Goal: Transaction & Acquisition: Book appointment/travel/reservation

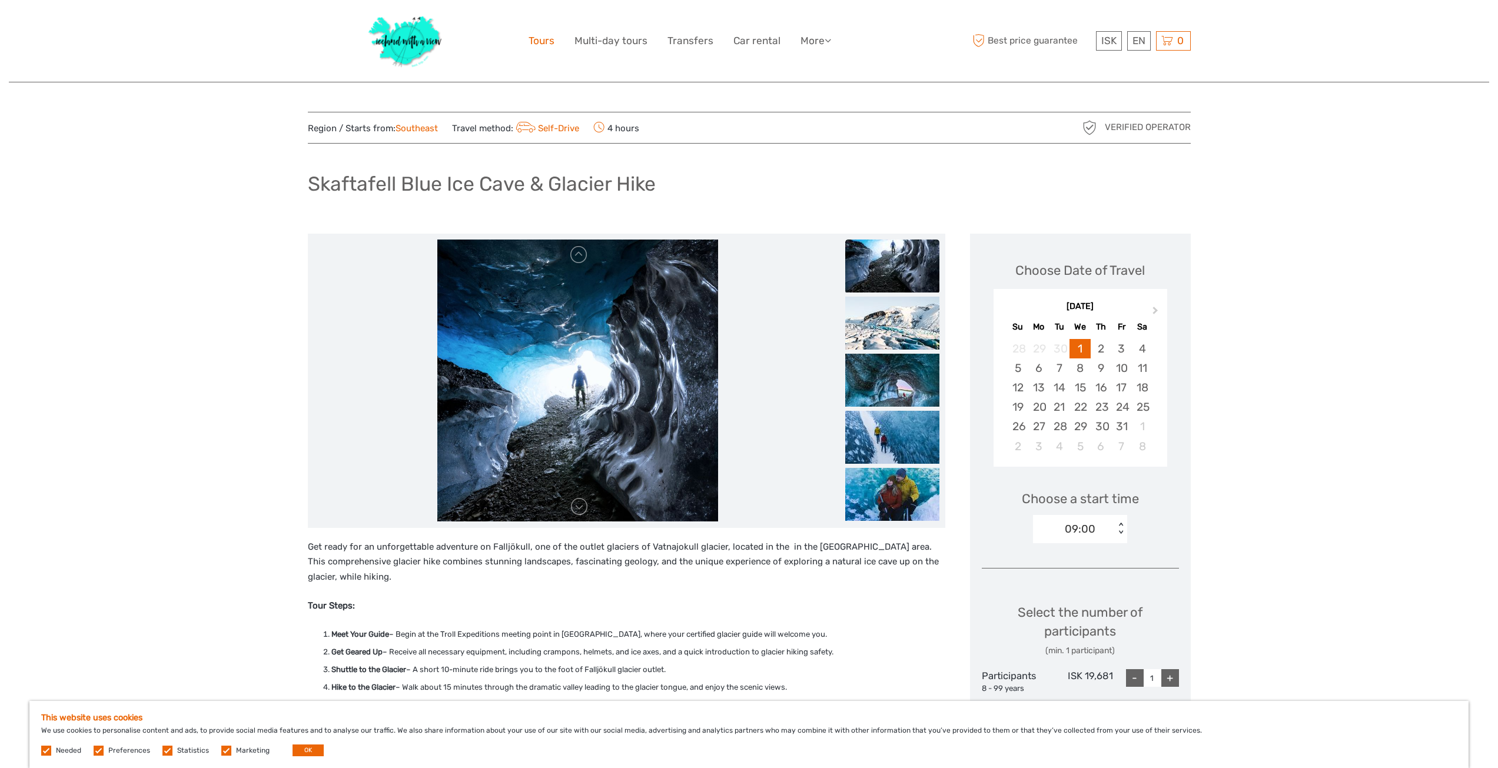
click at [546, 40] on link "Tours" at bounding box center [541, 40] width 26 height 17
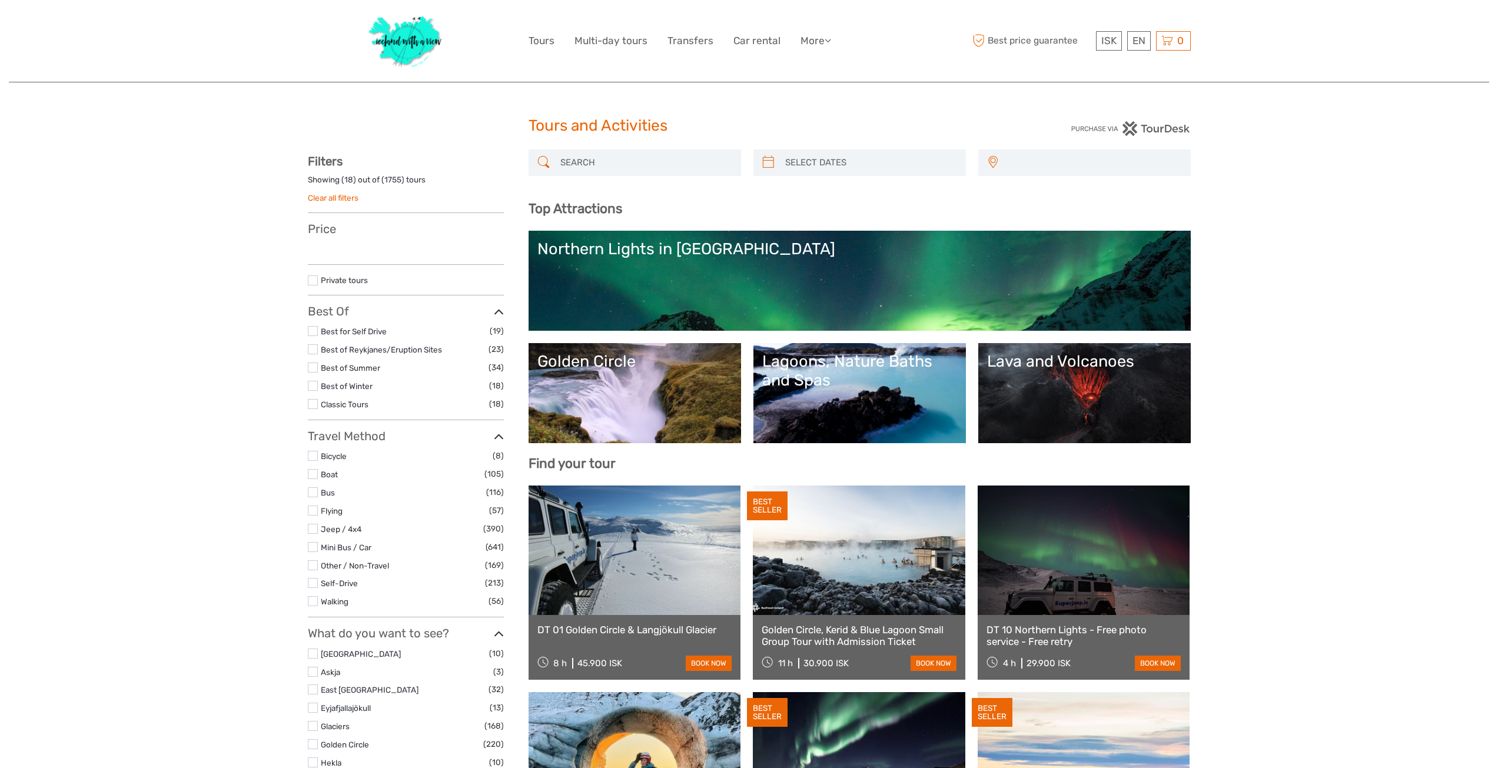
select select
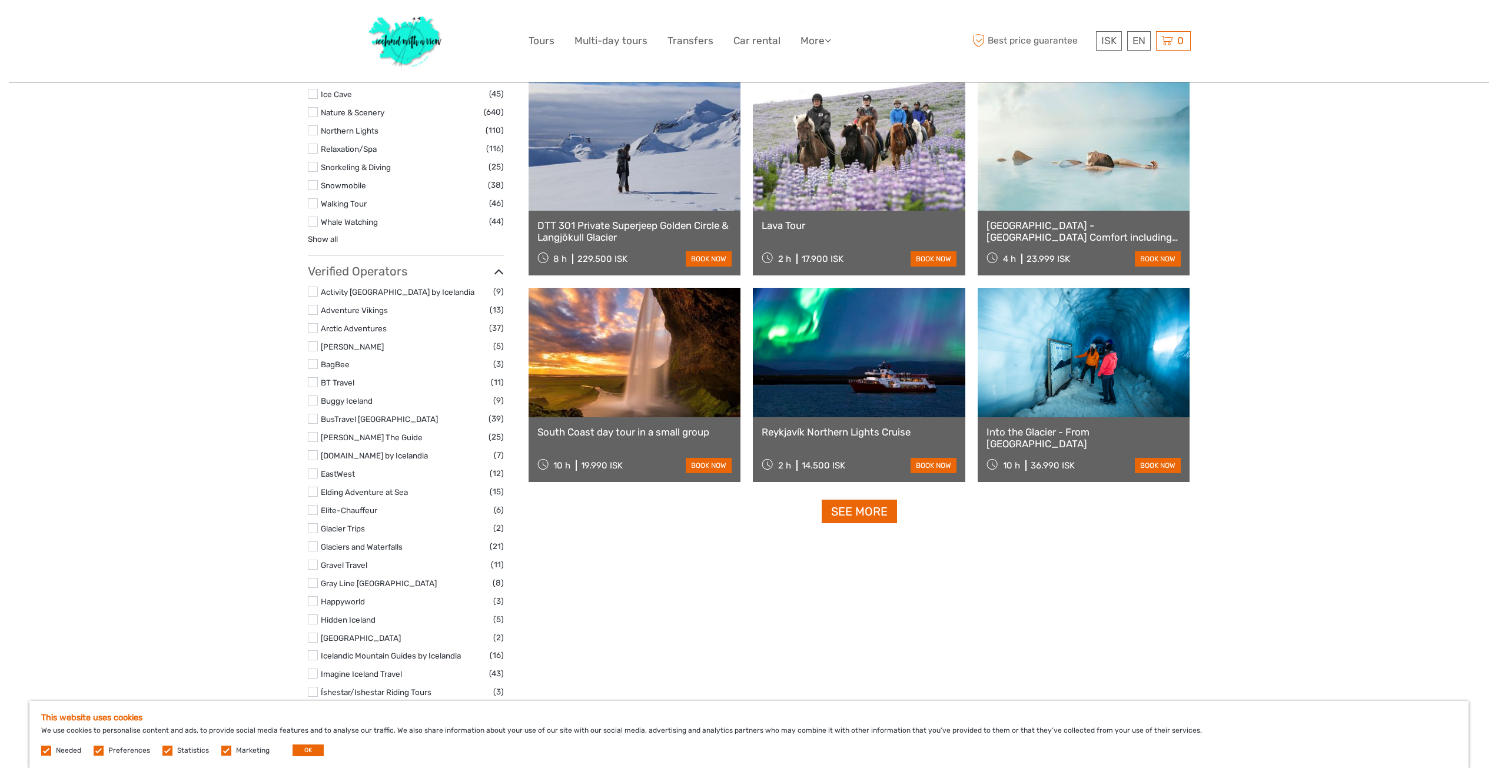
scroll to position [1236, 0]
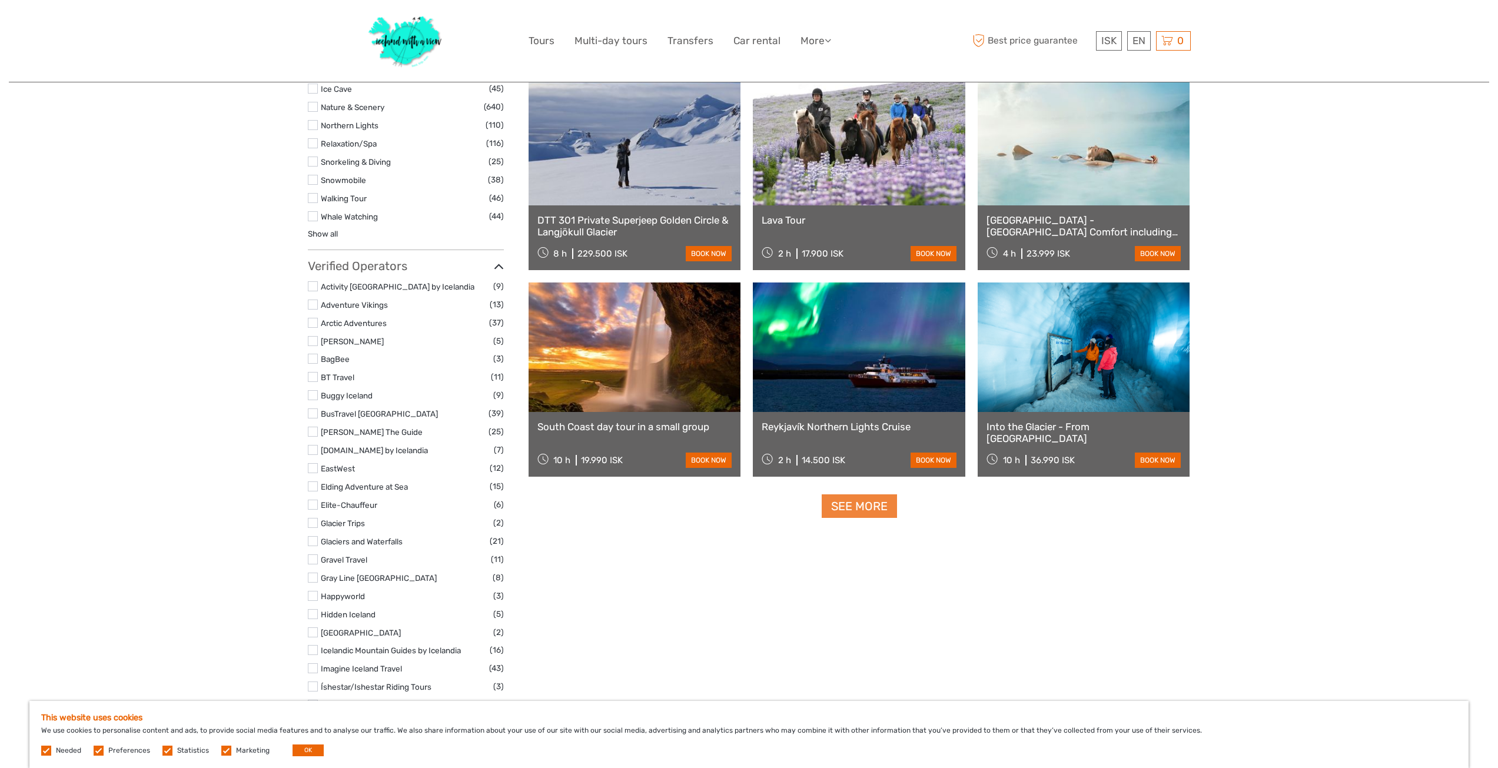
click at [865, 512] on link "See more" at bounding box center [859, 506] width 75 height 24
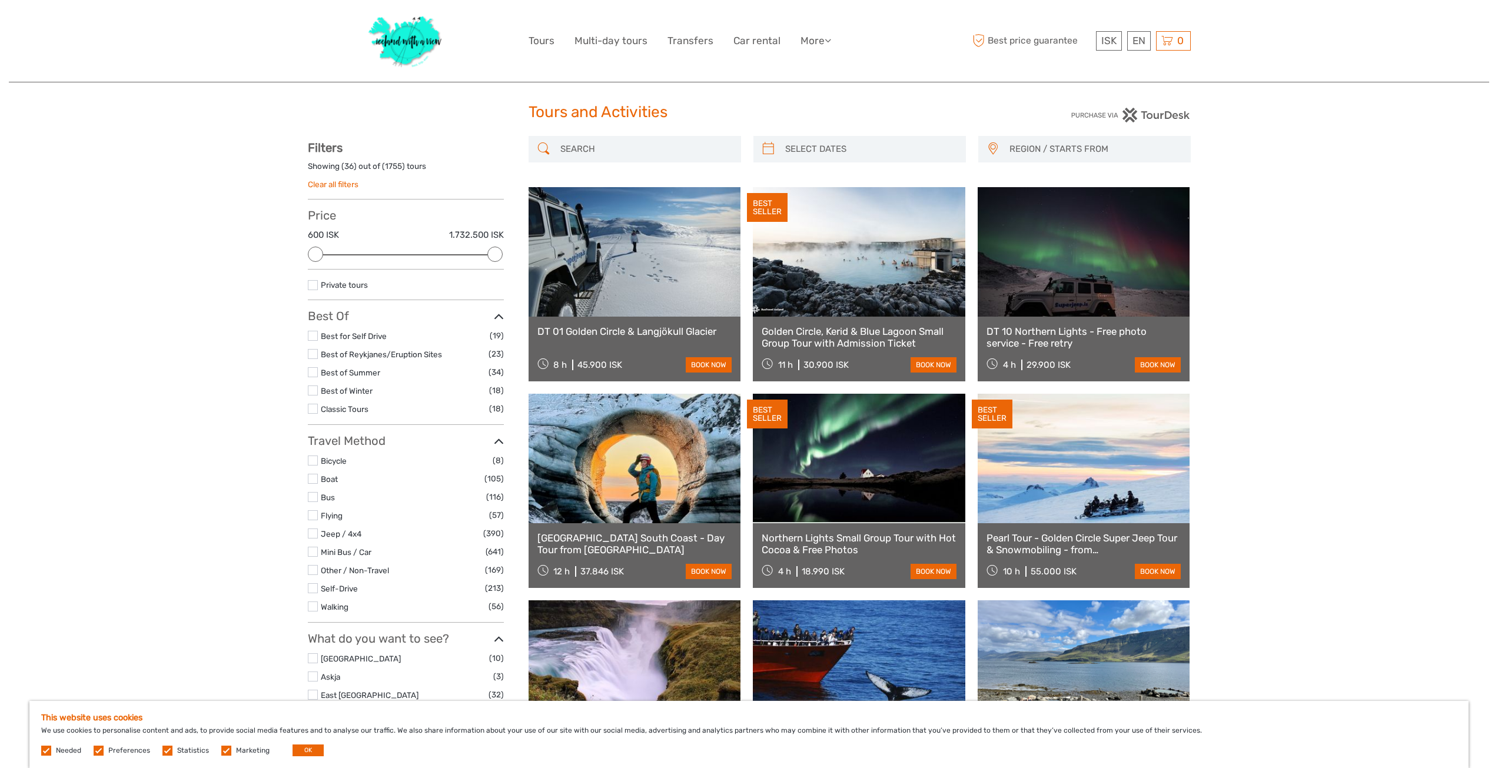
scroll to position [0, 0]
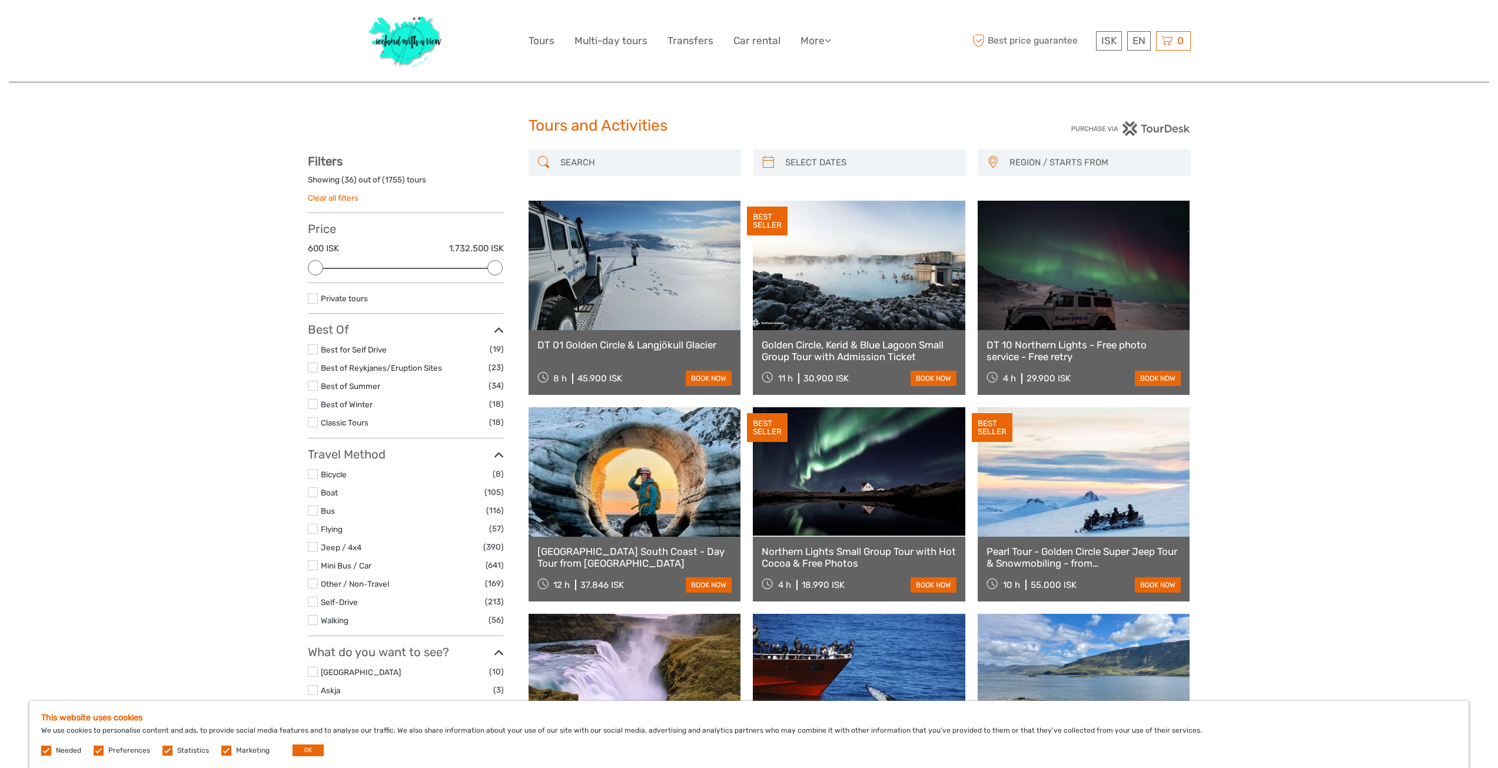
click at [613, 157] on input "search" at bounding box center [645, 162] width 179 height 21
paste input "Jökulsárlón"
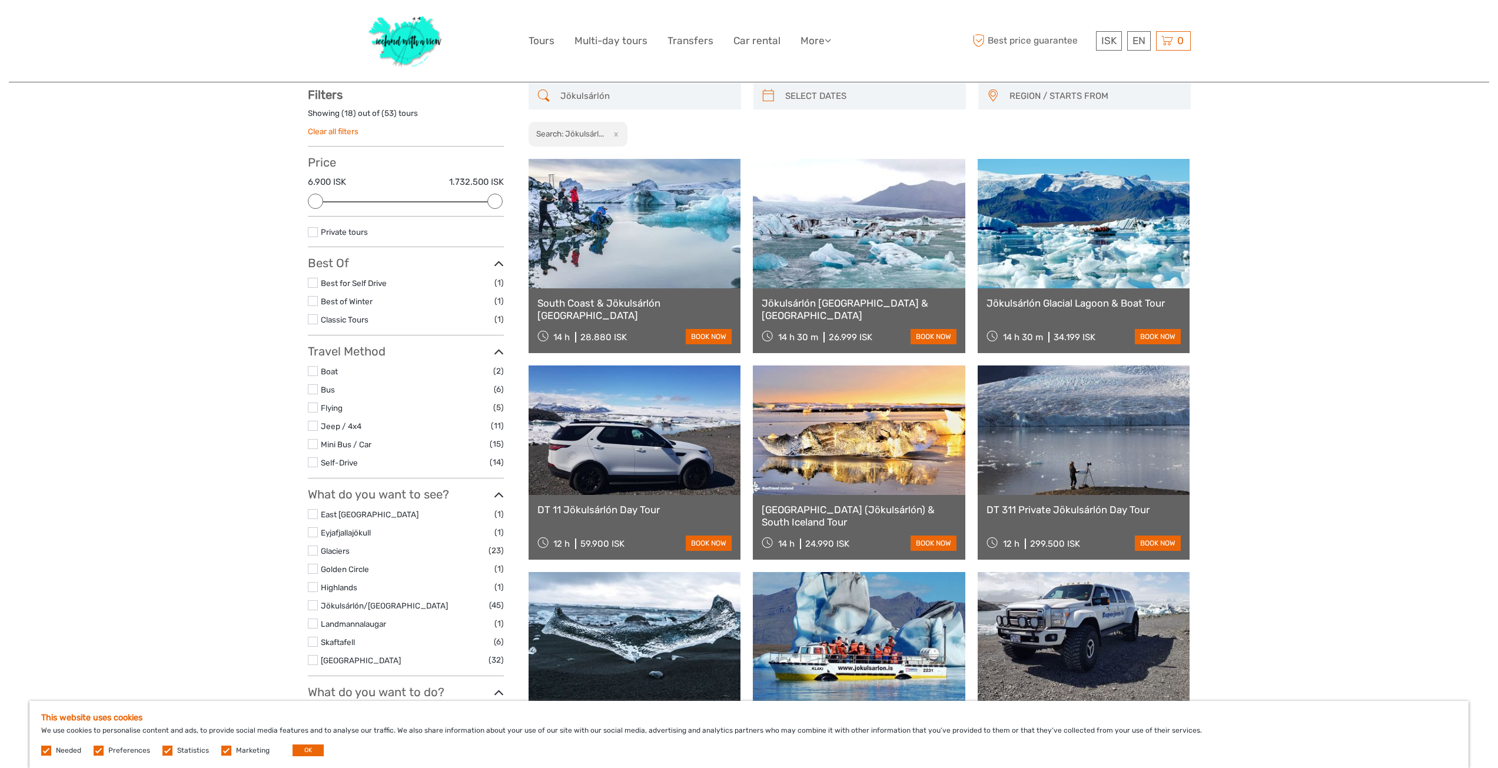
scroll to position [67, 0]
type input "Jökulsárlón"
type input "05/09/2025"
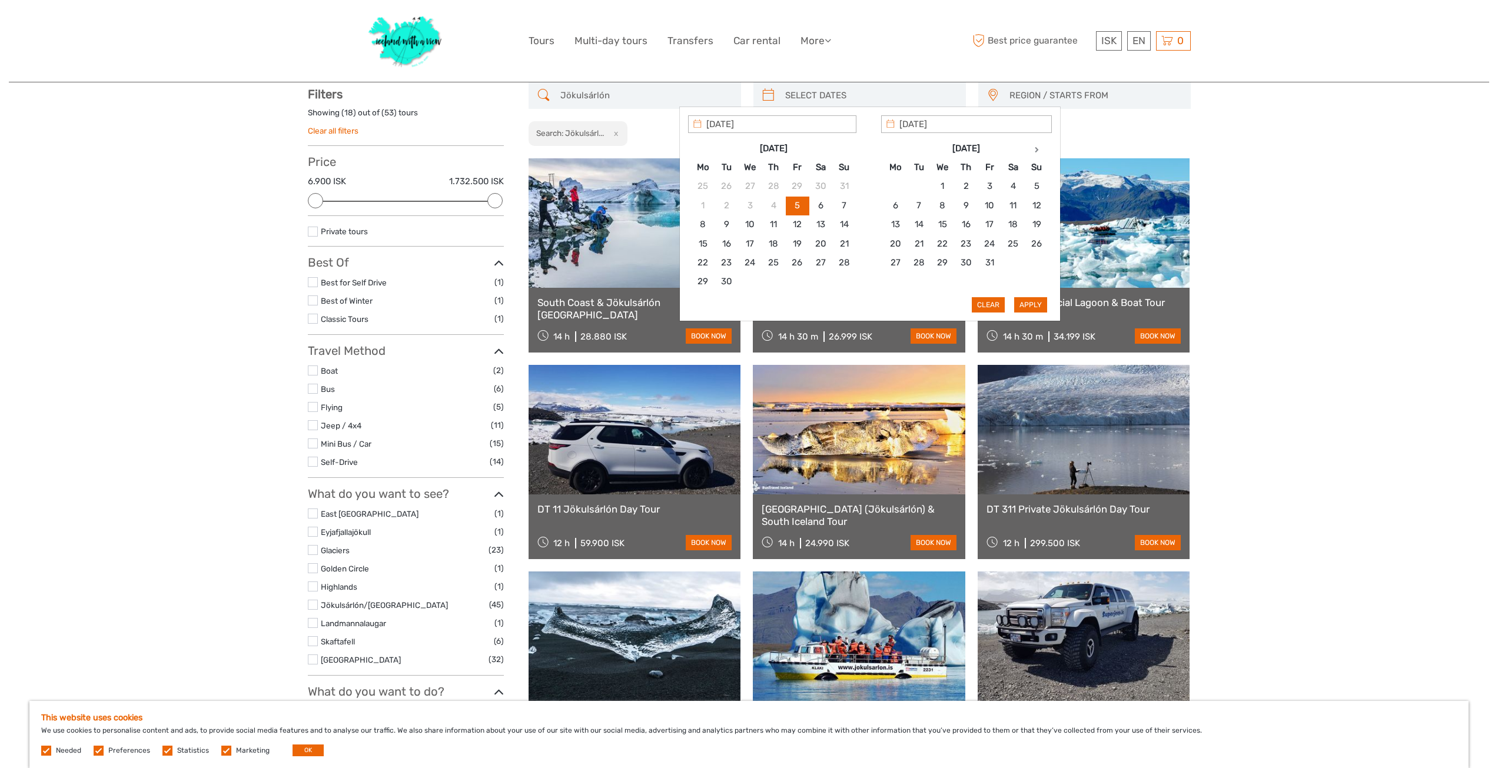
click at [869, 95] on input "search" at bounding box center [869, 95] width 179 height 21
type input "09/10/2025"
click at [1023, 301] on button "Apply" at bounding box center [1030, 304] width 33 height 15
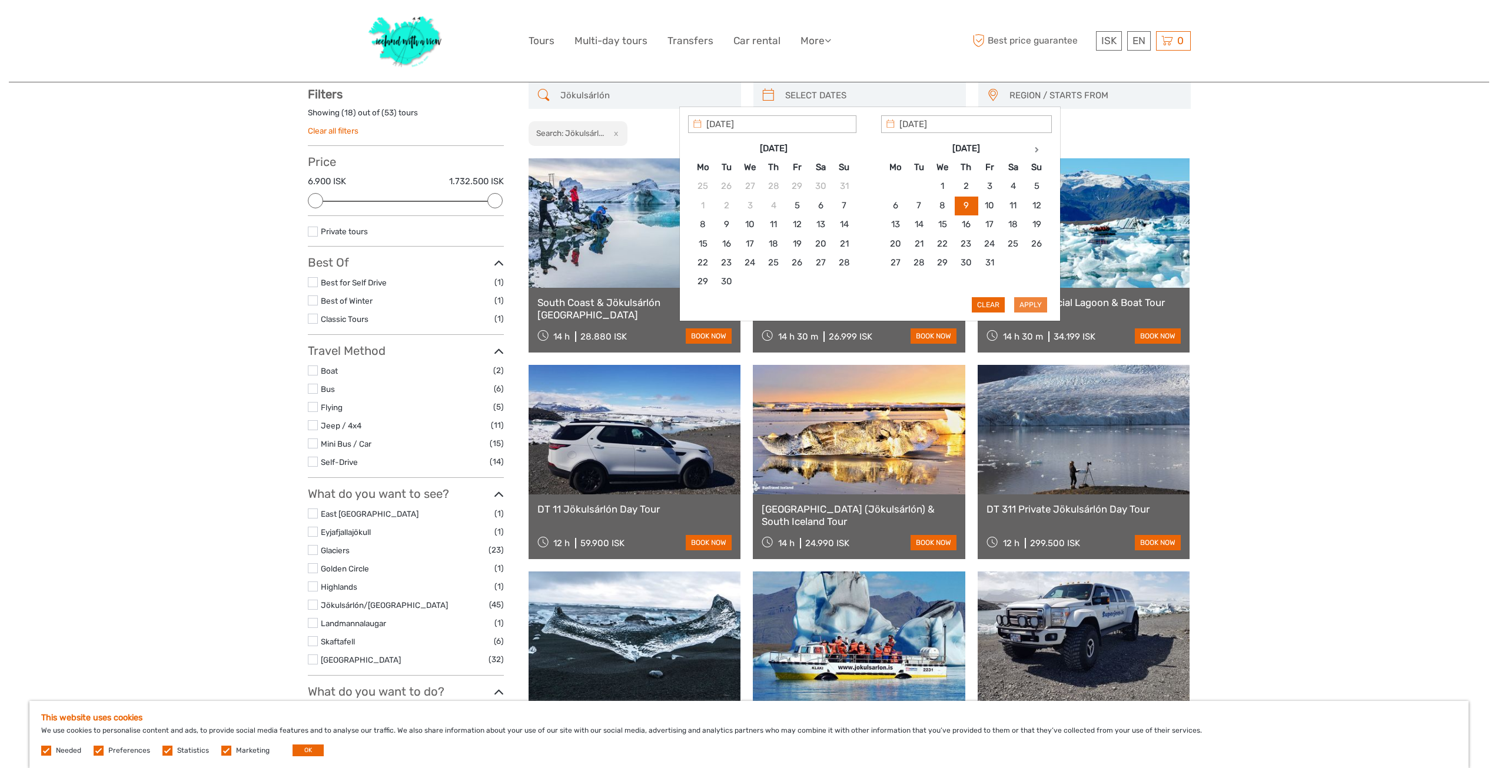
type input "09/10/2025 - 09/10/2025"
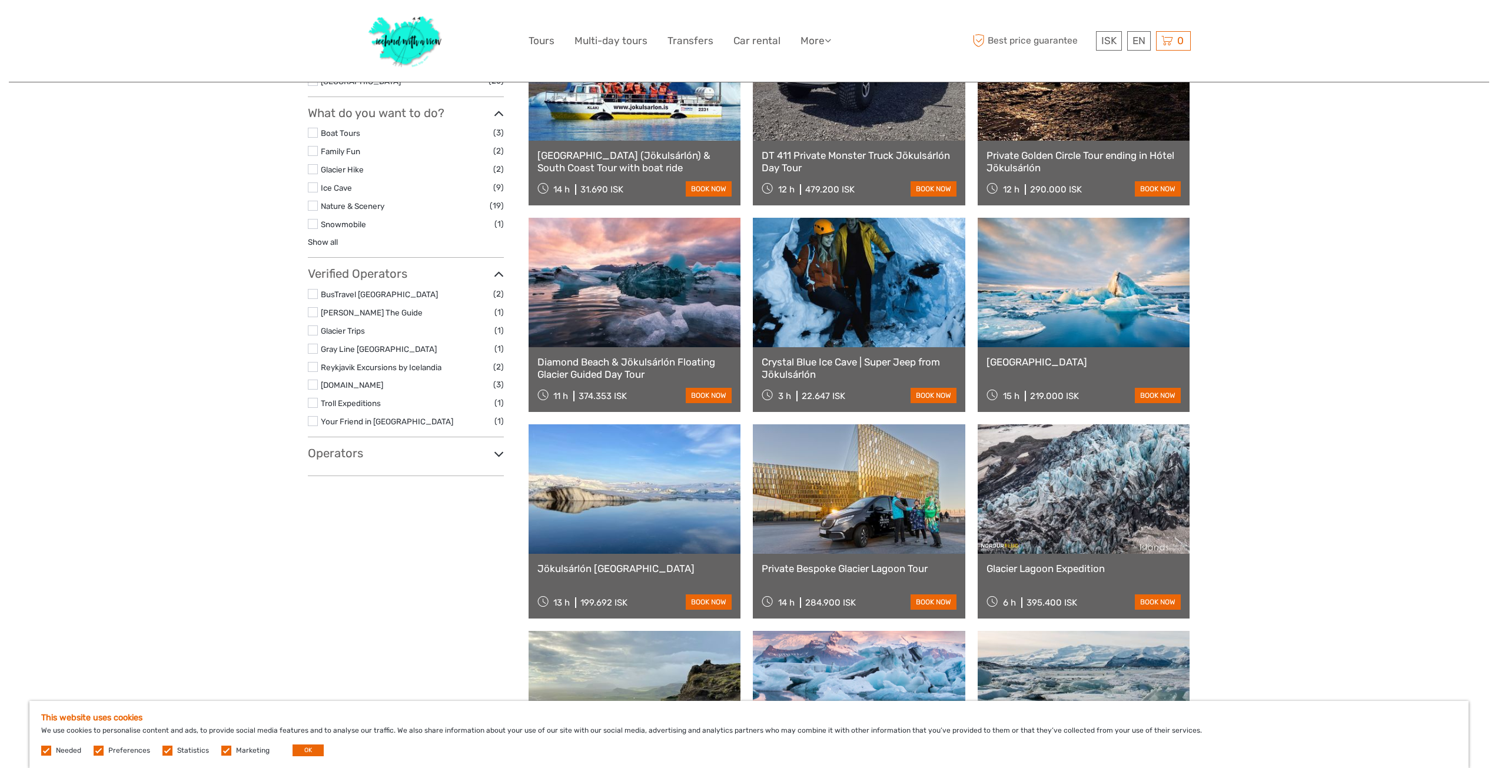
scroll to position [714, 0]
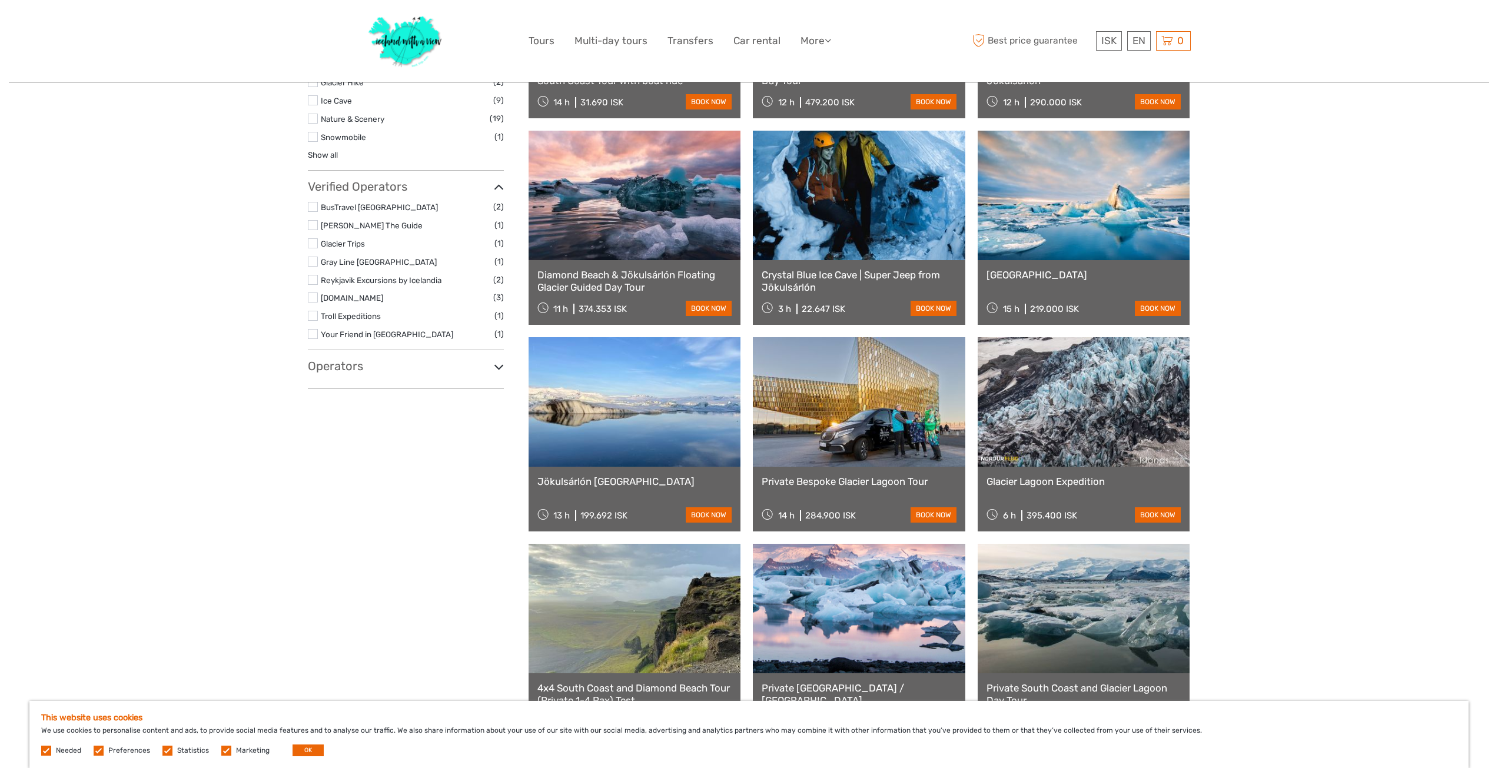
click at [850, 225] on link at bounding box center [859, 195] width 212 height 129
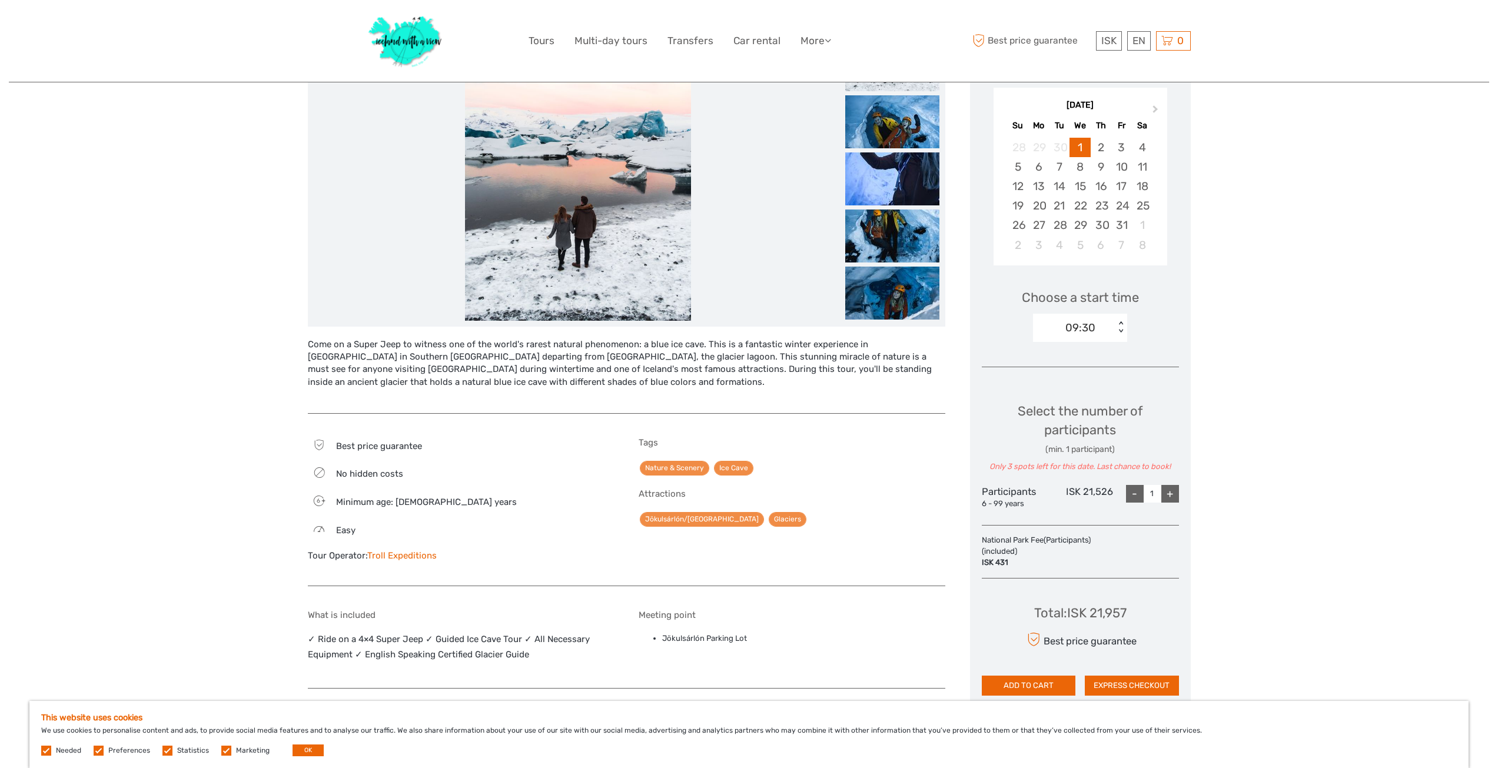
scroll to position [59, 0]
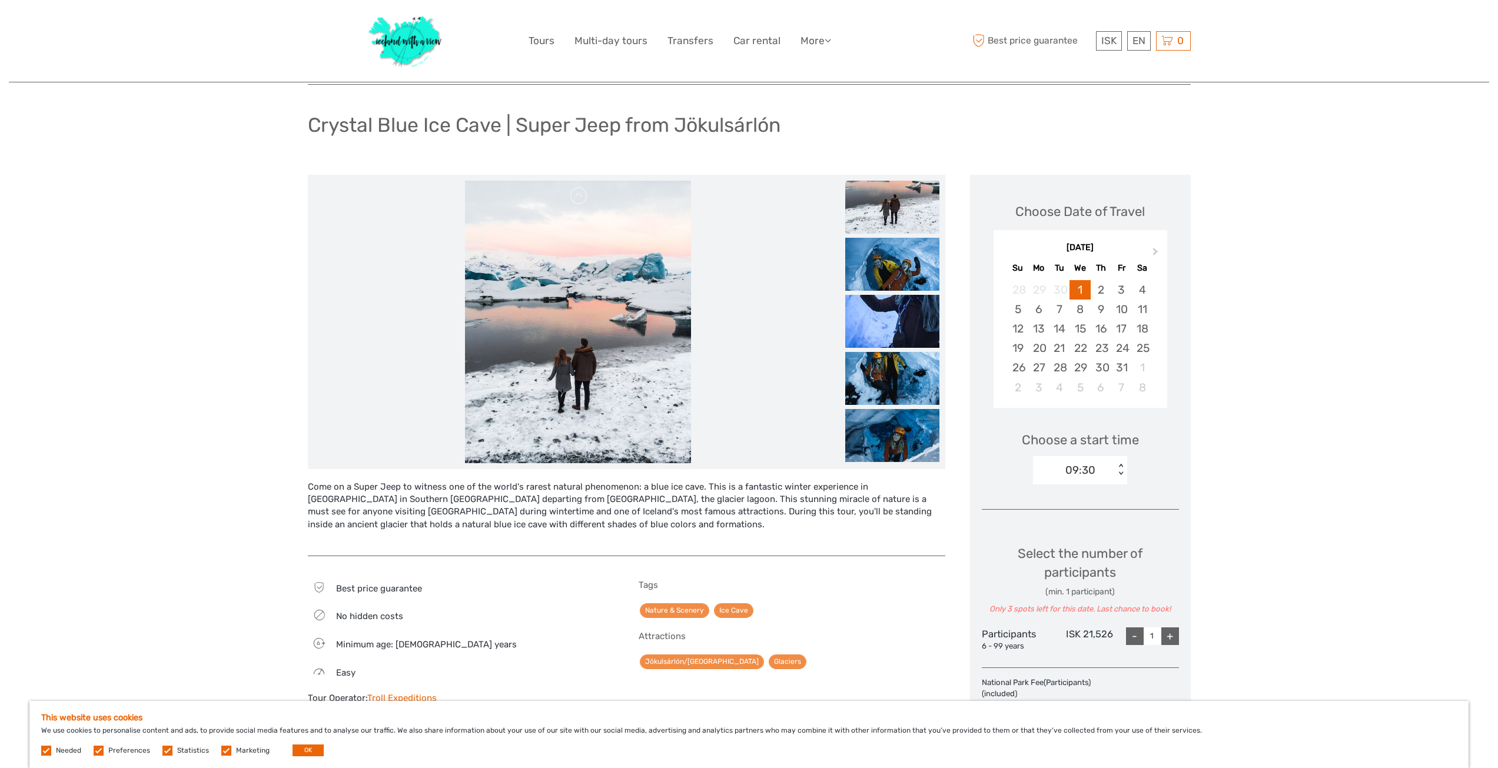
click at [572, 349] on img at bounding box center [578, 322] width 226 height 282
click at [907, 205] on img at bounding box center [892, 207] width 94 height 53
click at [608, 300] on img at bounding box center [578, 322] width 226 height 282
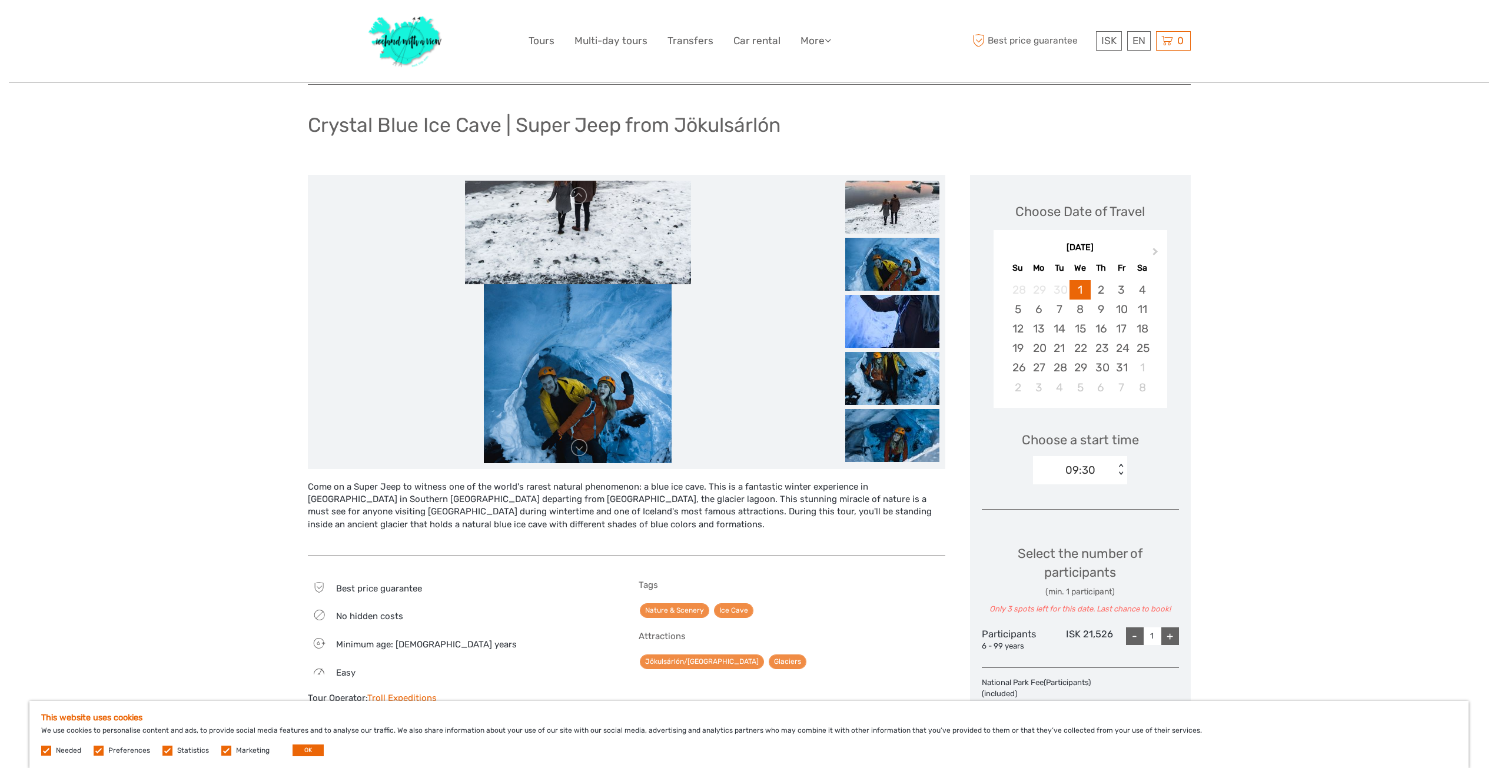
drag, startPoint x: 578, startPoint y: 343, endPoint x: 677, endPoint y: 235, distance: 145.8
click at [660, 162] on div "Region / Starts from: Southeast Travel method: Self-Drive 3 hours Verified Oper…" at bounding box center [749, 465] width 883 height 825
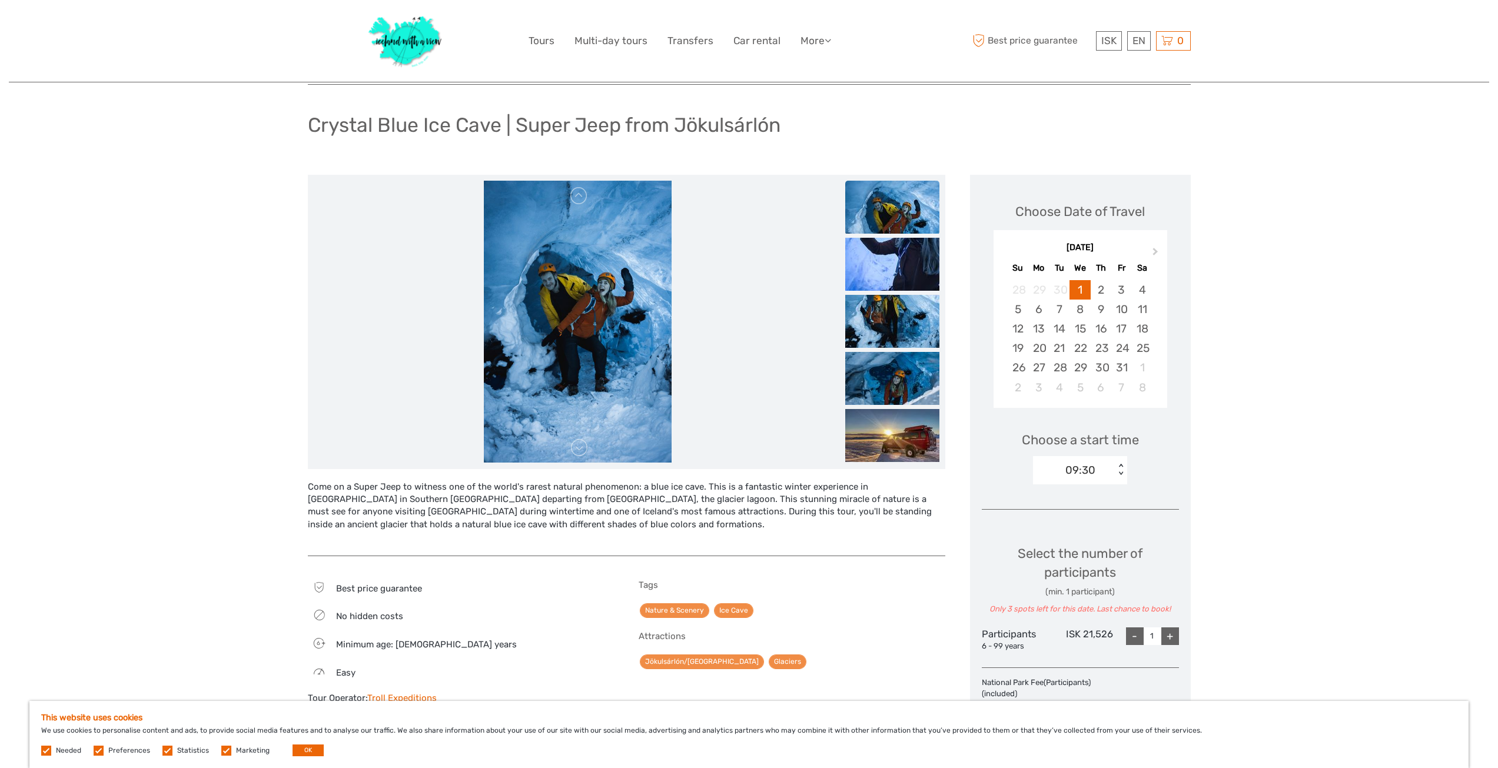
drag, startPoint x: 630, startPoint y: 393, endPoint x: 707, endPoint y: 160, distance: 245.1
click at [707, 160] on div "Region / Starts from: Southeast Travel method: Self-Drive 3 hours Verified Oper…" at bounding box center [749, 465] width 883 height 825
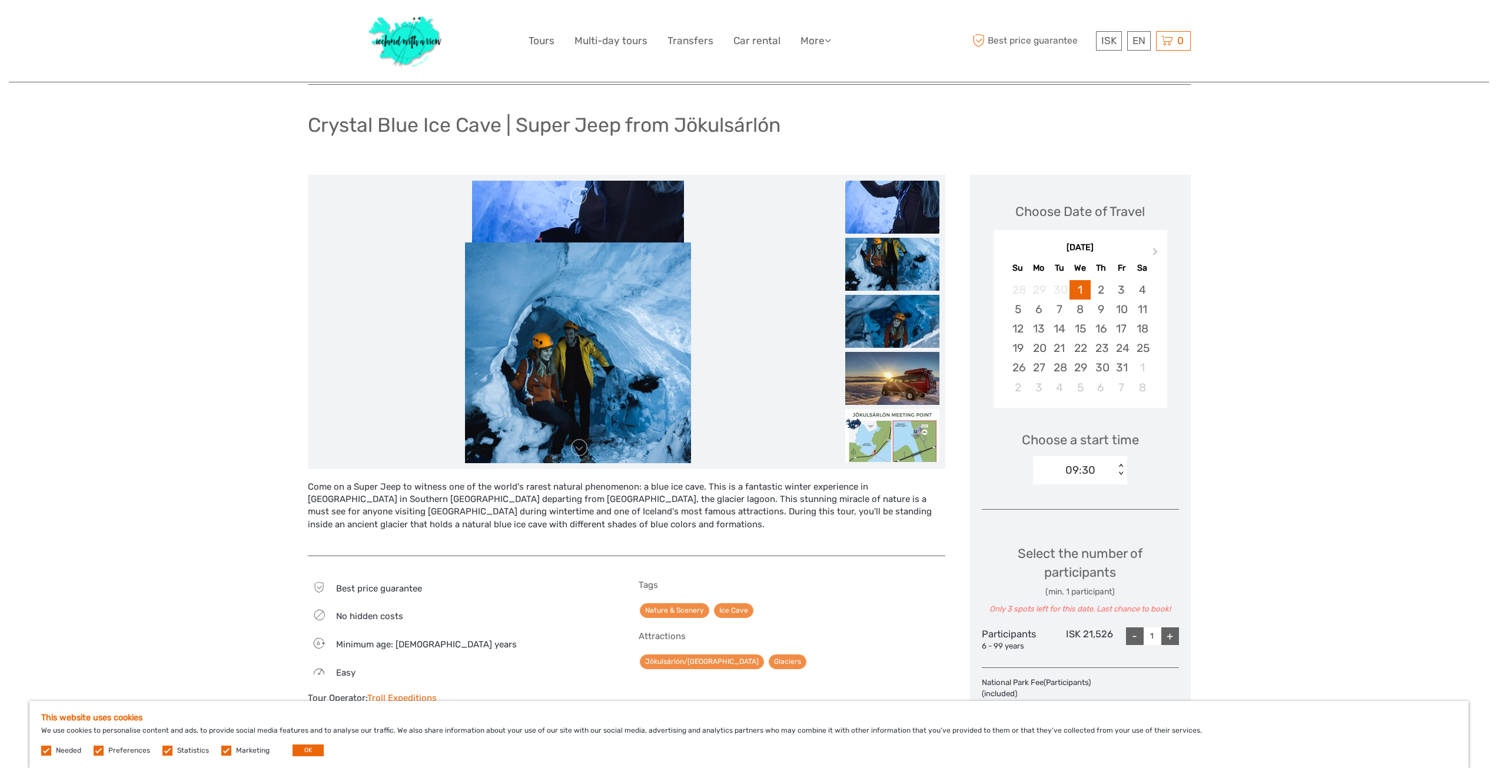
drag, startPoint x: 634, startPoint y: 379, endPoint x: 740, endPoint y: 160, distance: 243.5
click at [737, 158] on div "Region / Starts from: Southeast Travel method: Self-Drive 3 hours Verified Oper…" at bounding box center [749, 465] width 883 height 825
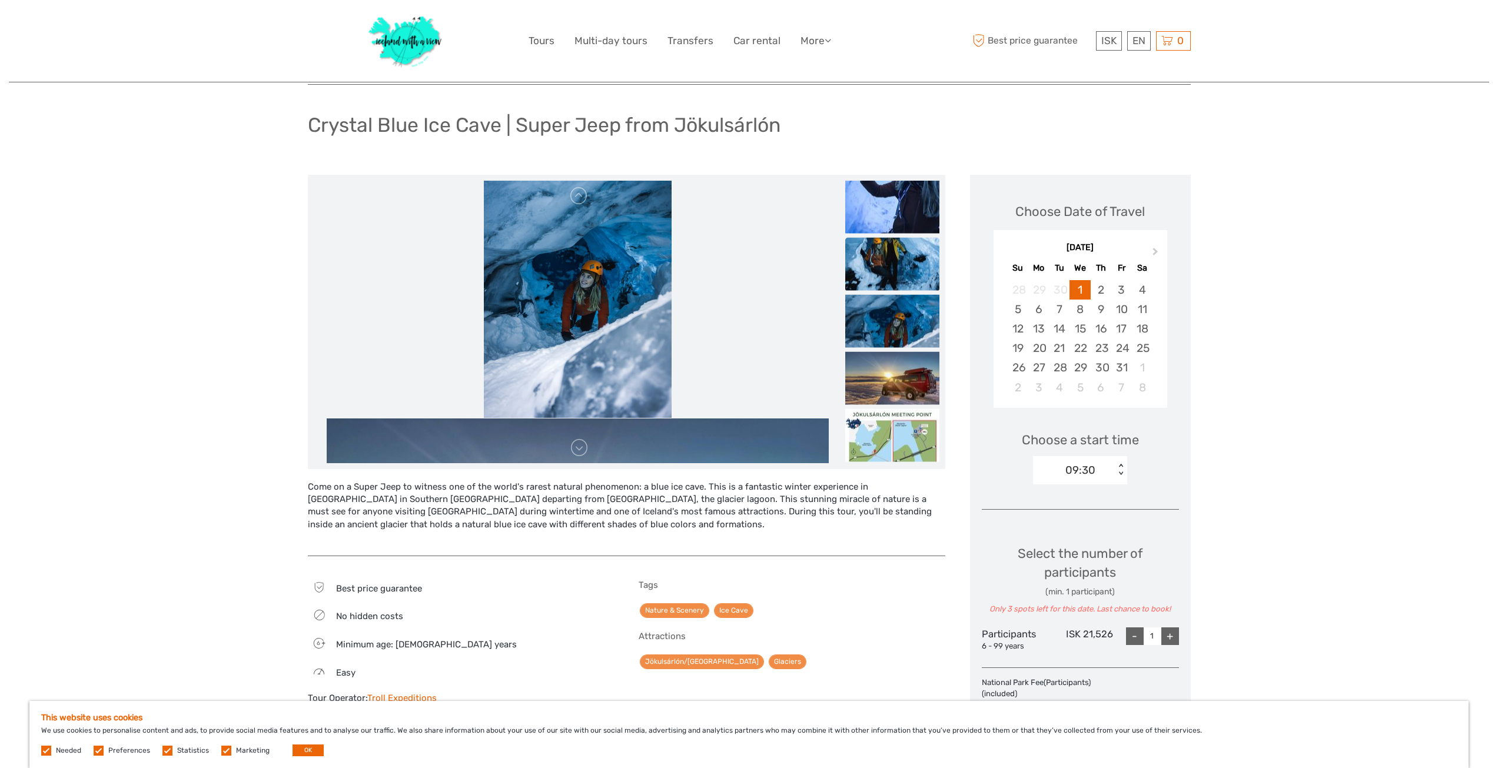
drag, startPoint x: 668, startPoint y: 252, endPoint x: 732, endPoint y: 105, distance: 159.7
click at [732, 105] on div "Region / Starts from: Southeast Travel method: Self-Drive 3 hours Verified Oper…" at bounding box center [749, 465] width 883 height 825
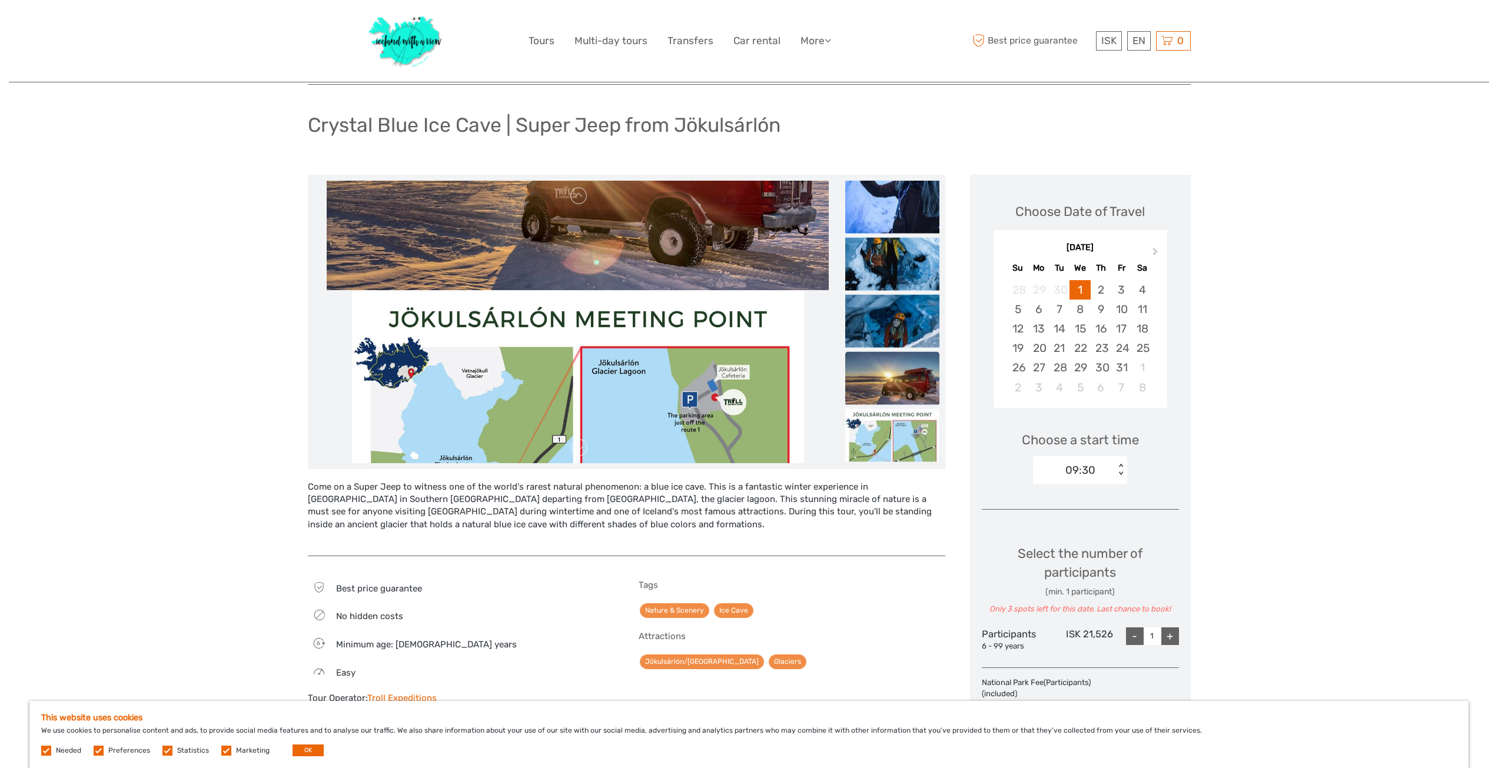
drag, startPoint x: 697, startPoint y: 310, endPoint x: 734, endPoint y: 177, distance: 138.8
click at [730, 155] on div "Region / Starts from: Southeast Travel method: Self-Drive 3 hours Verified Oper…" at bounding box center [749, 465] width 883 height 825
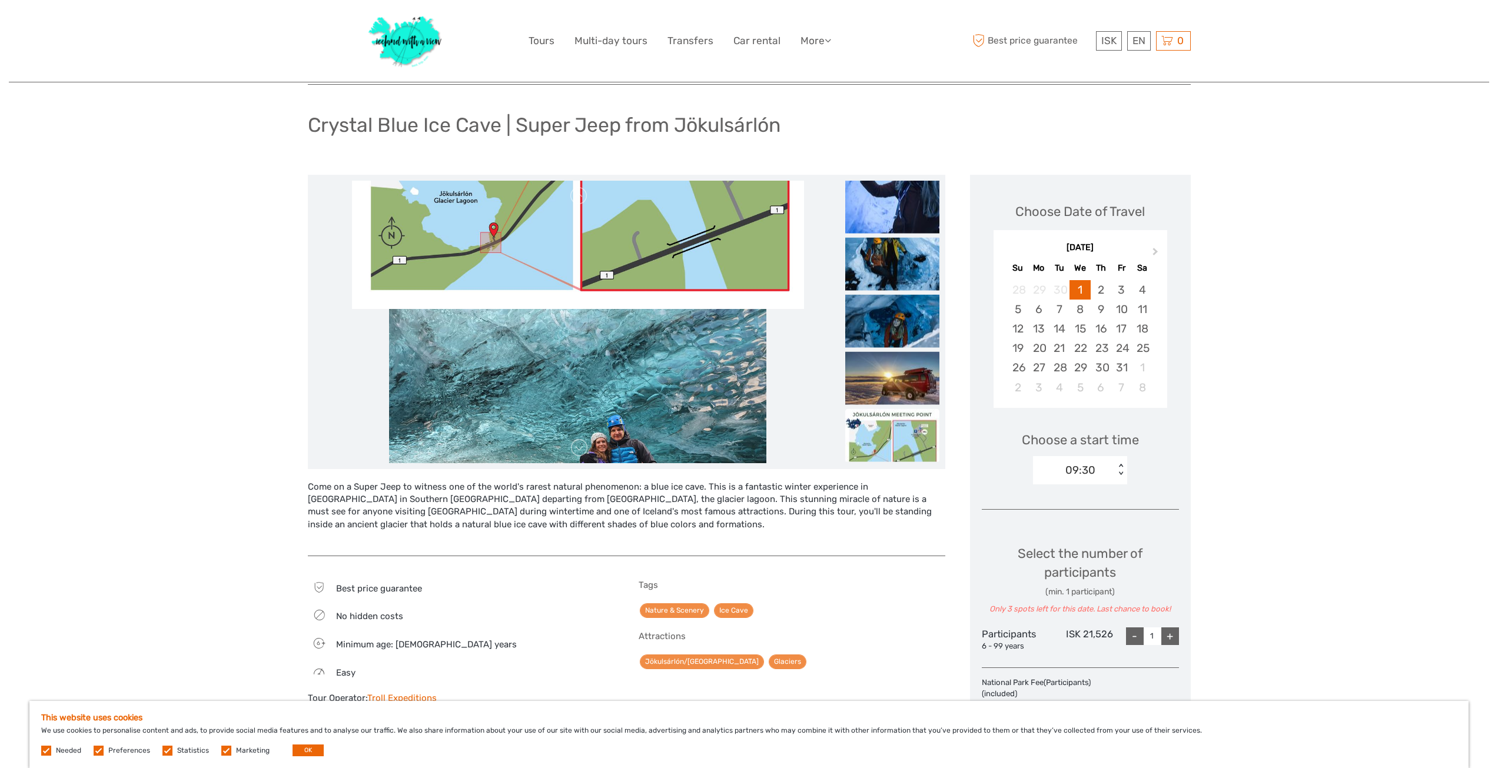
drag, startPoint x: 746, startPoint y: 394, endPoint x: 792, endPoint y: 179, distance: 220.2
click at [792, 179] on div at bounding box center [626, 322] width 637 height 294
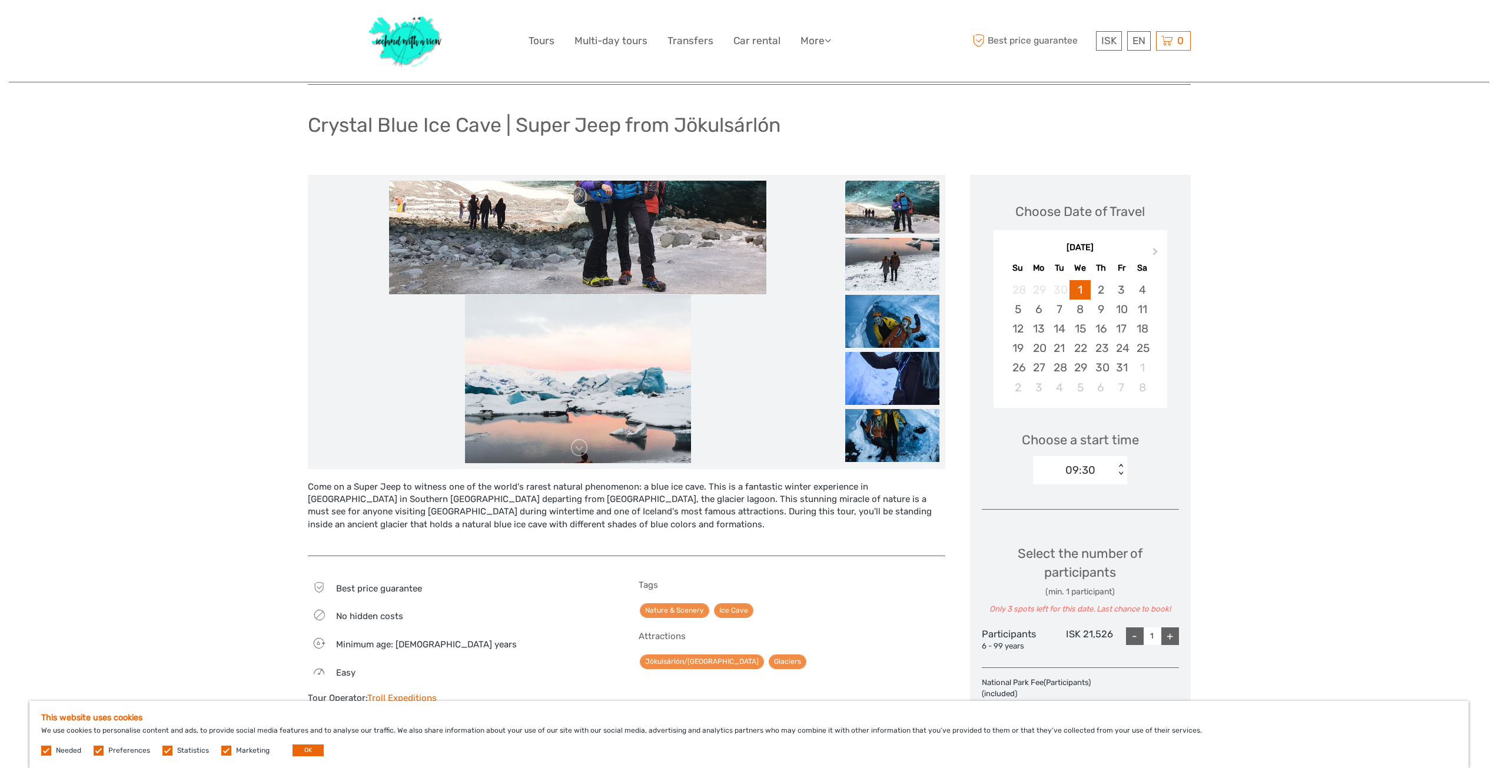
drag, startPoint x: 704, startPoint y: 428, endPoint x: 787, endPoint y: 257, distance: 190.0
click at [787, 257] on li at bounding box center [578, 153] width 528 height 282
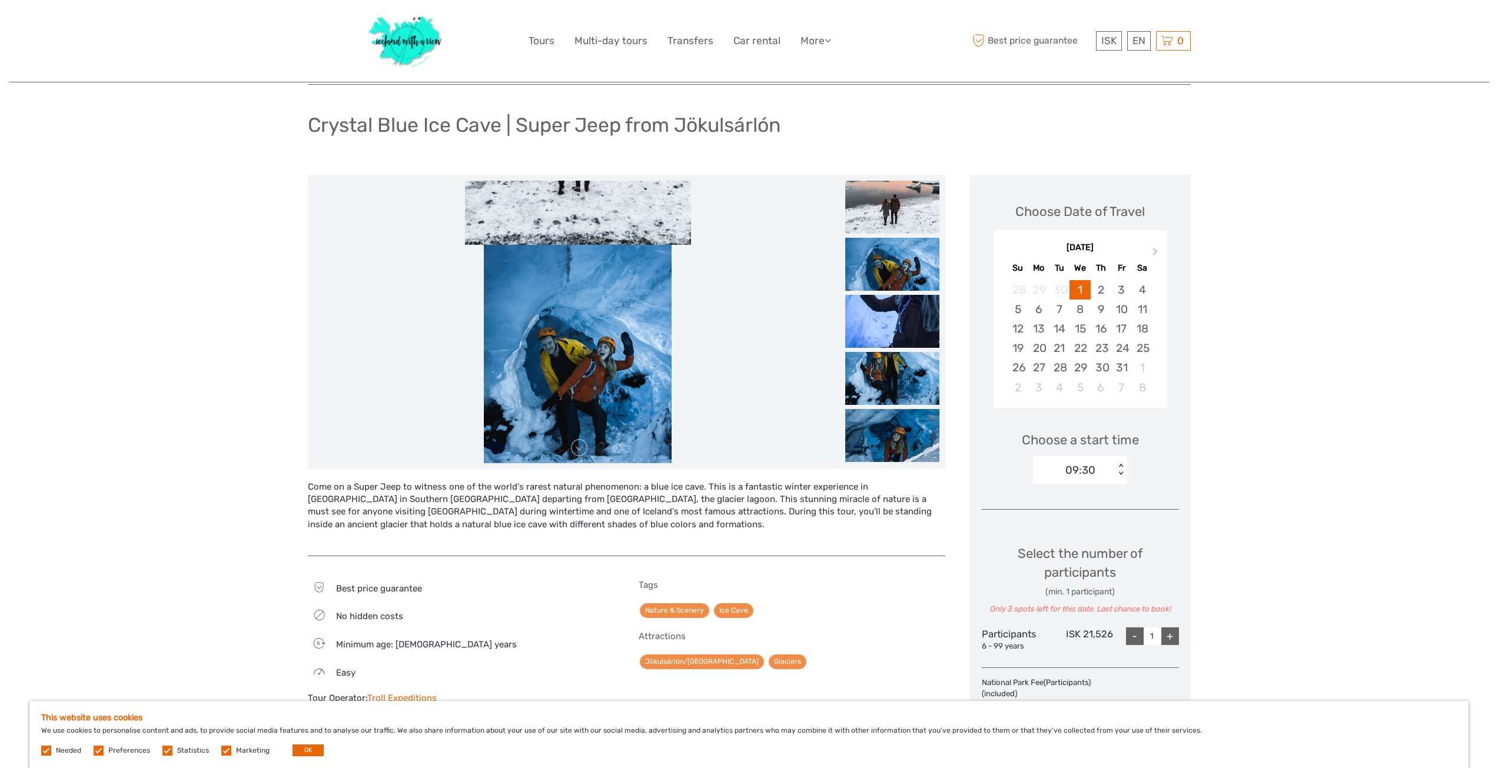
drag, startPoint x: 677, startPoint y: 442, endPoint x: 697, endPoint y: 224, distance: 219.3
click at [697, 224] on li at bounding box center [578, 103] width 528 height 282
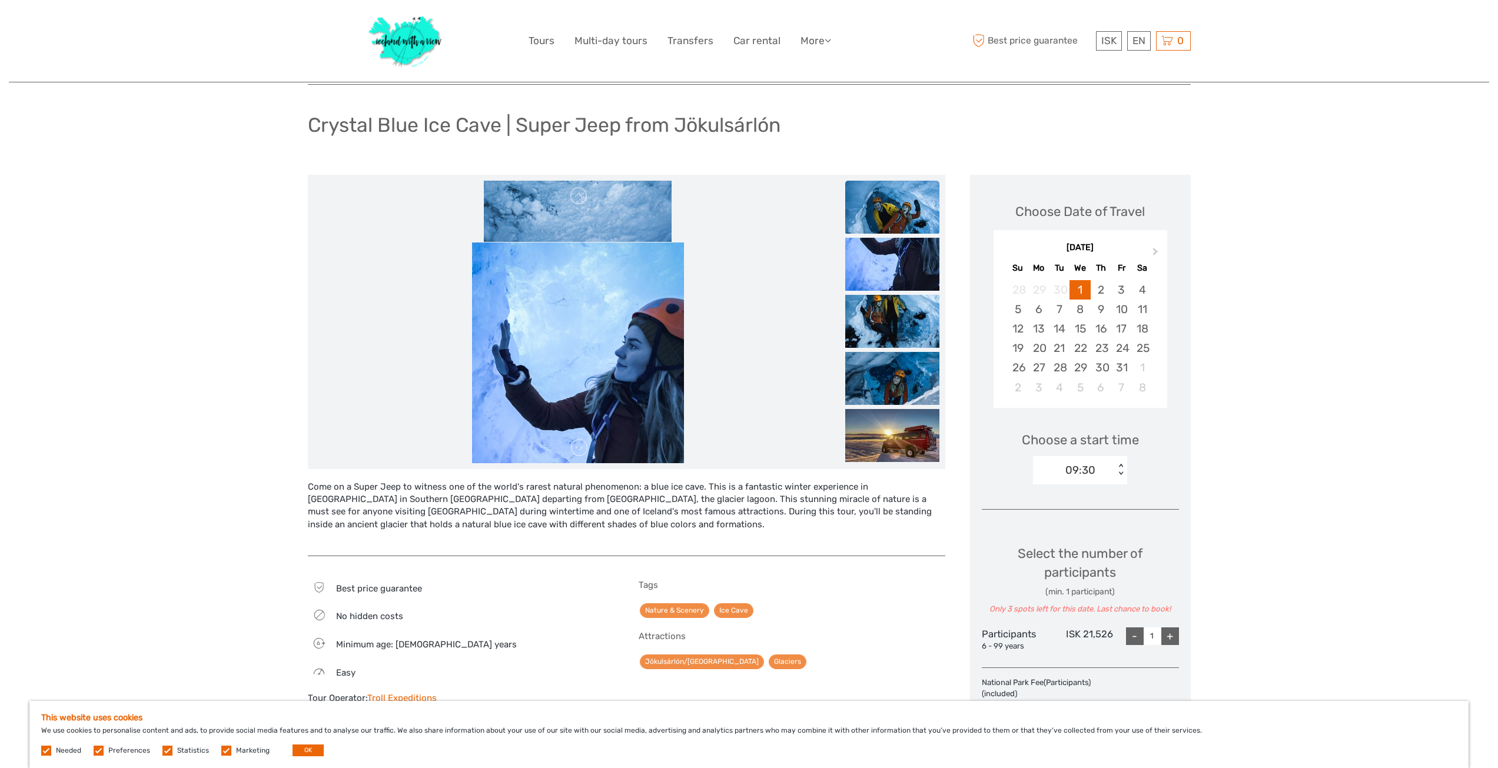
drag, startPoint x: 654, startPoint y: 436, endPoint x: 699, endPoint y: 210, distance: 230.4
click at [699, 210] on li at bounding box center [578, 101] width 528 height 282
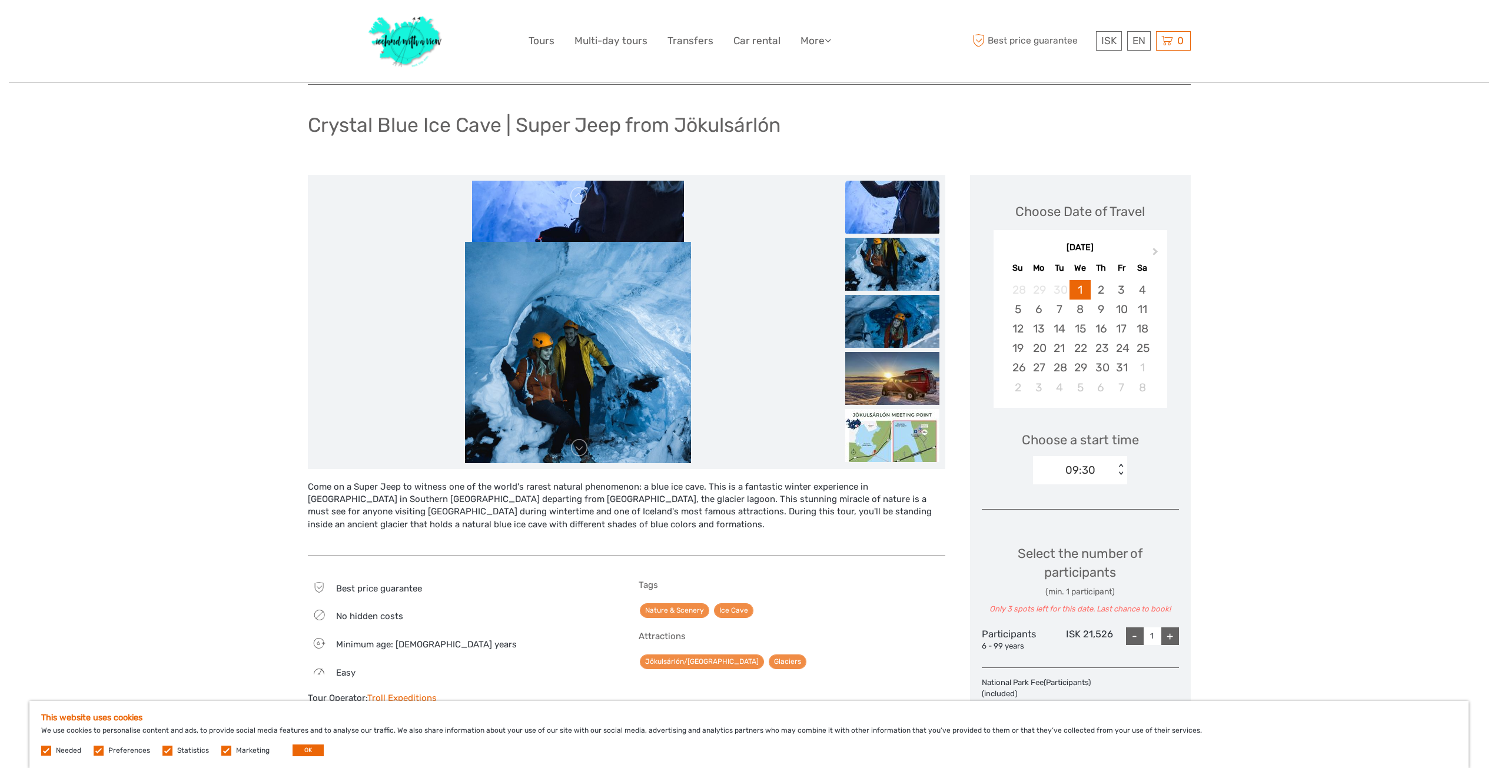
drag, startPoint x: 626, startPoint y: 411, endPoint x: 680, endPoint y: 171, distance: 245.6
click at [678, 168] on div "Region / Starts from: Southeast Travel method: Self-Drive 3 hours Verified Oper…" at bounding box center [749, 465] width 883 height 825
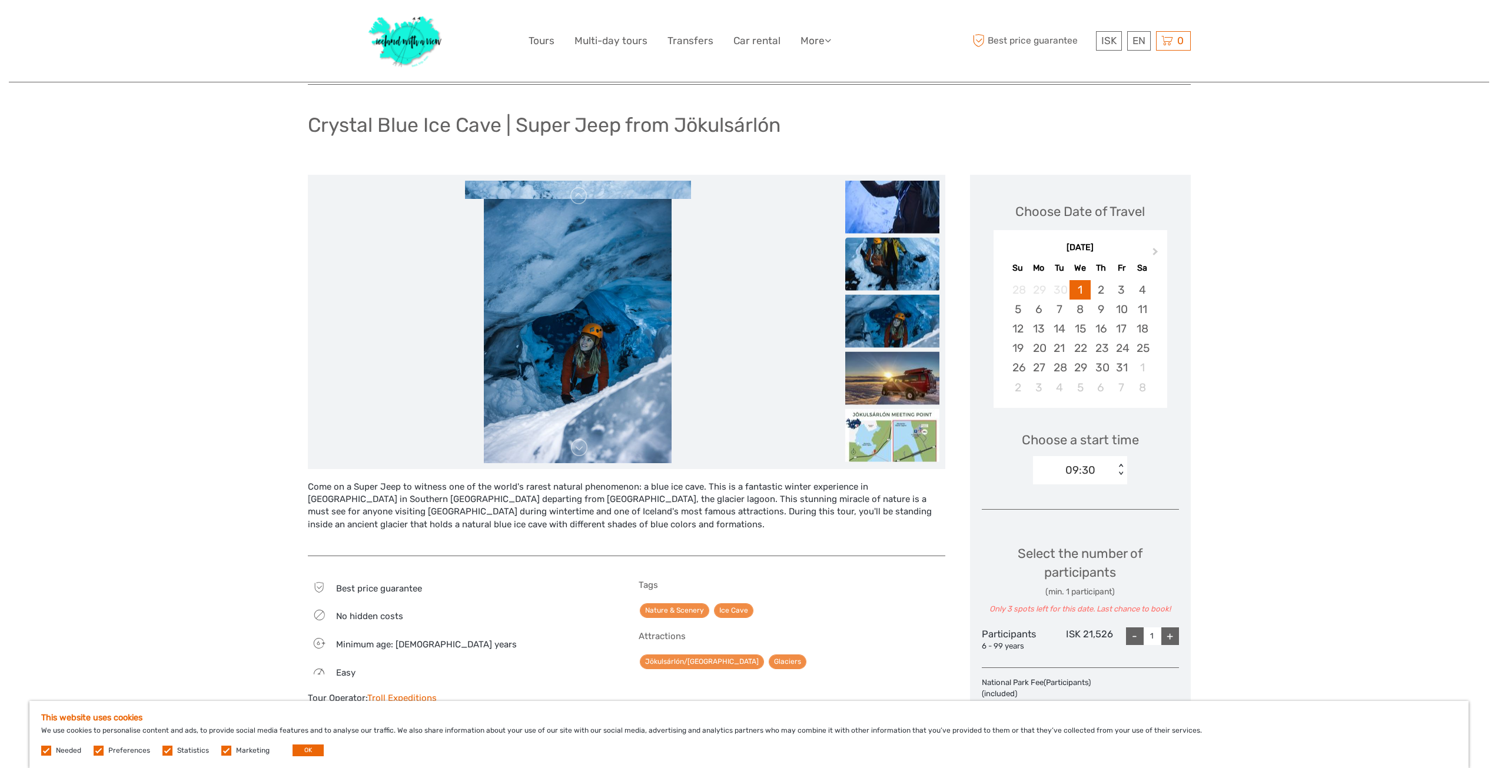
drag, startPoint x: 666, startPoint y: 429, endPoint x: 740, endPoint y: 165, distance: 274.4
click at [740, 165] on div "Region / Starts from: Southeast Travel method: Self-Drive 3 hours Verified Oper…" at bounding box center [749, 465] width 883 height 825
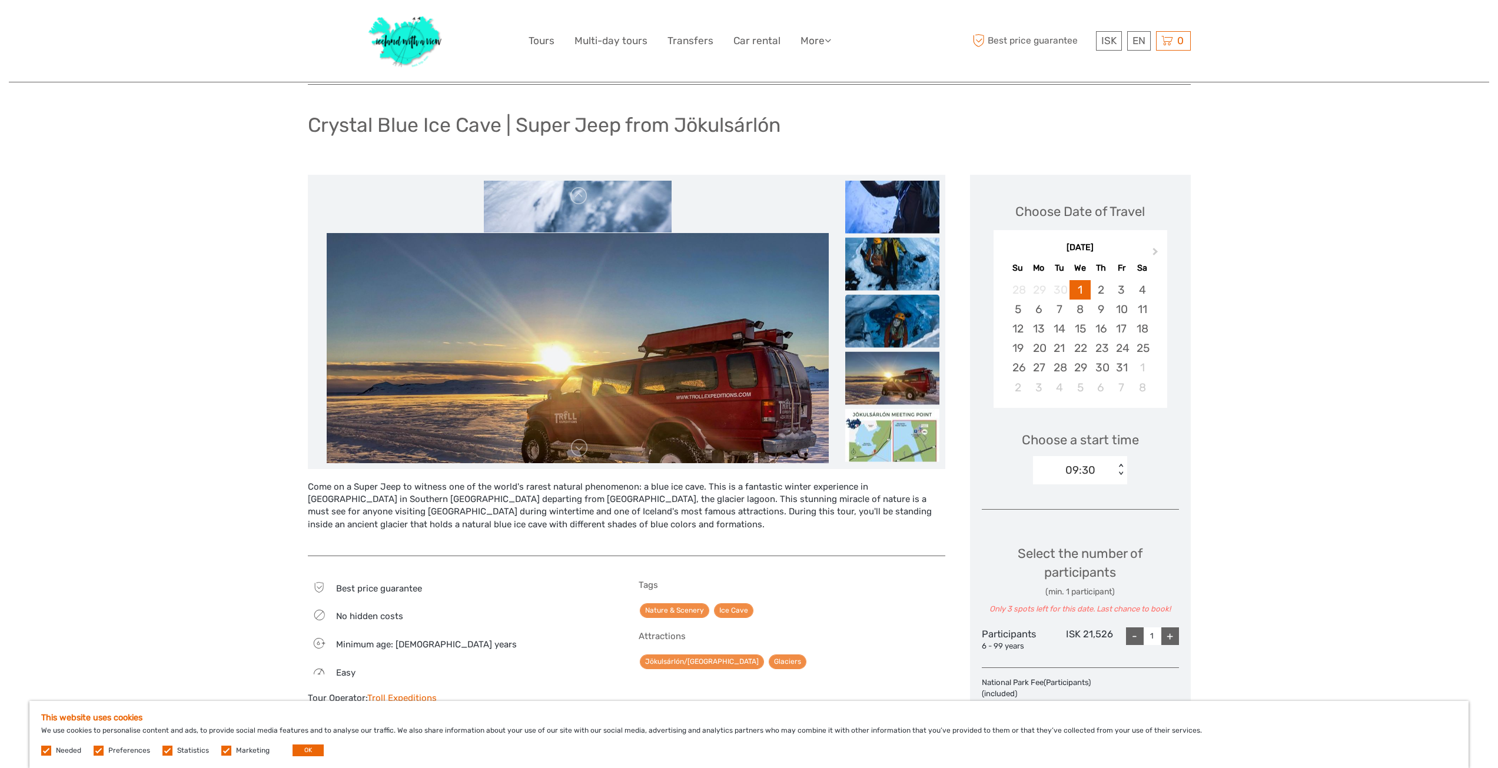
drag, startPoint x: 652, startPoint y: 417, endPoint x: 707, endPoint y: 202, distance: 221.1
click at [707, 202] on li at bounding box center [578, 92] width 528 height 282
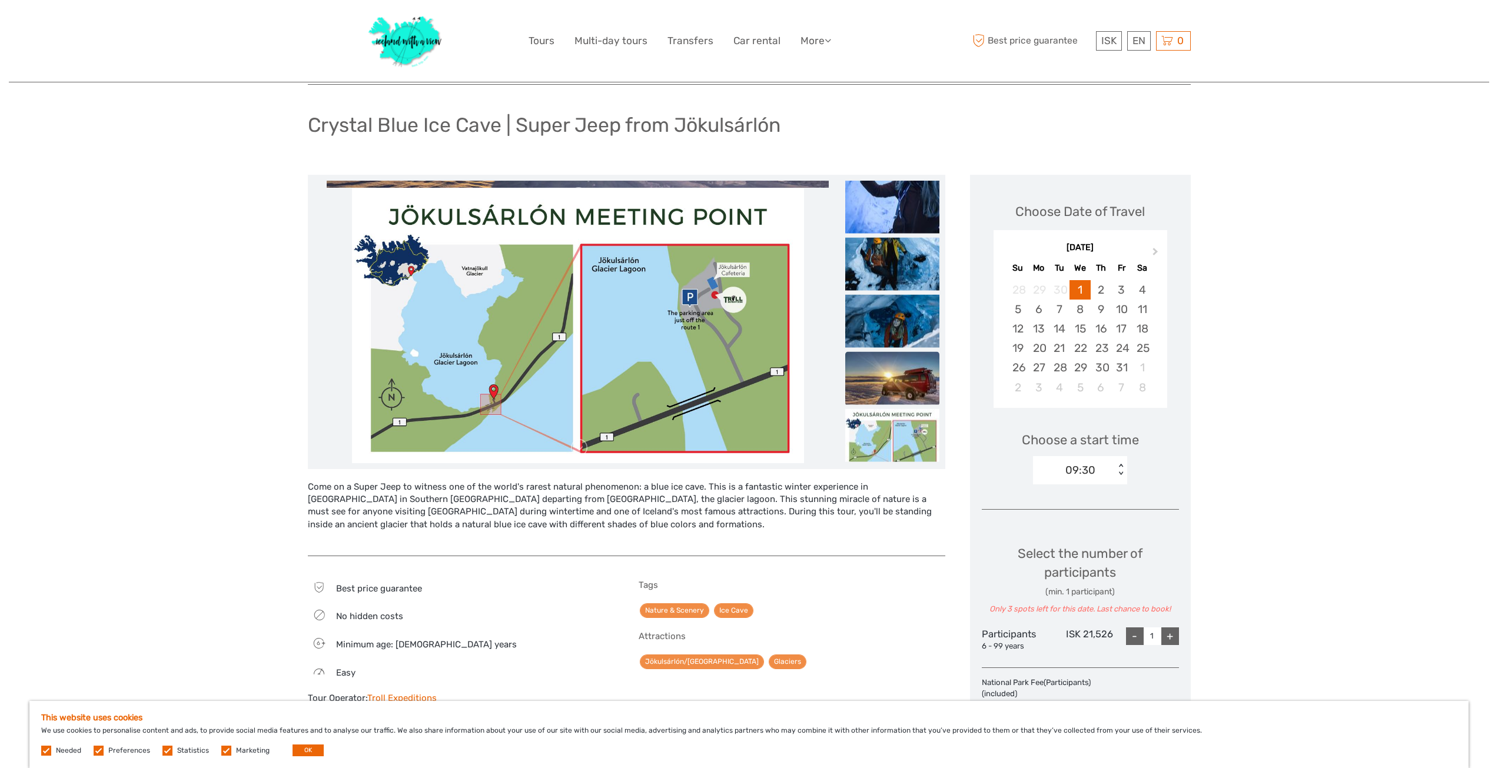
drag, startPoint x: 699, startPoint y: 408, endPoint x: 750, endPoint y: 240, distance: 175.2
click at [774, 134] on div "Region / Starts from: Southeast Travel method: Self-Drive 3 hours Verified Oper…" at bounding box center [749, 465] width 883 height 825
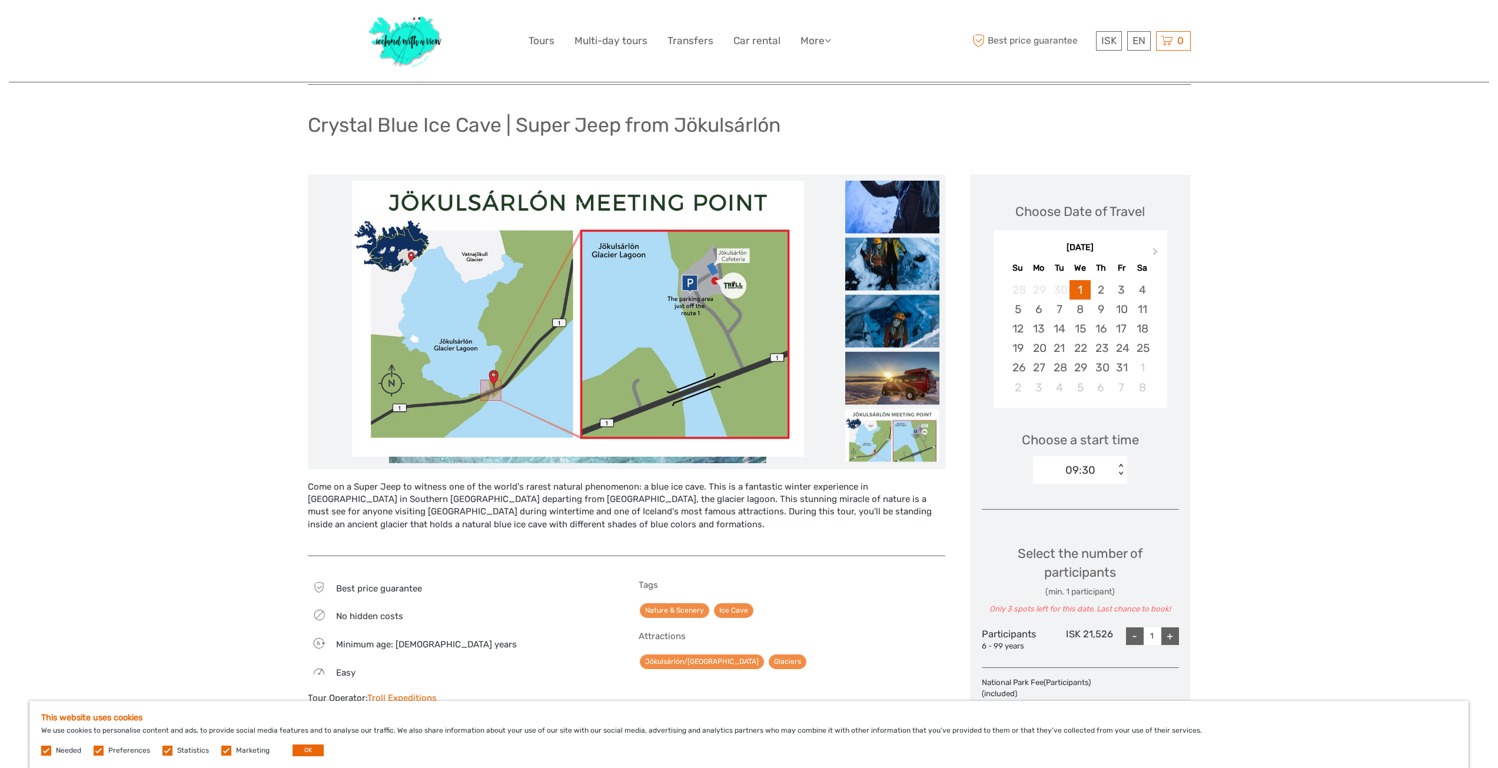
drag, startPoint x: 719, startPoint y: 363, endPoint x: 793, endPoint y: 141, distance: 234.1
click at [793, 141] on div "Region / Starts from: Southeast Travel method: Self-Drive 3 hours Verified Oper…" at bounding box center [749, 465] width 883 height 825
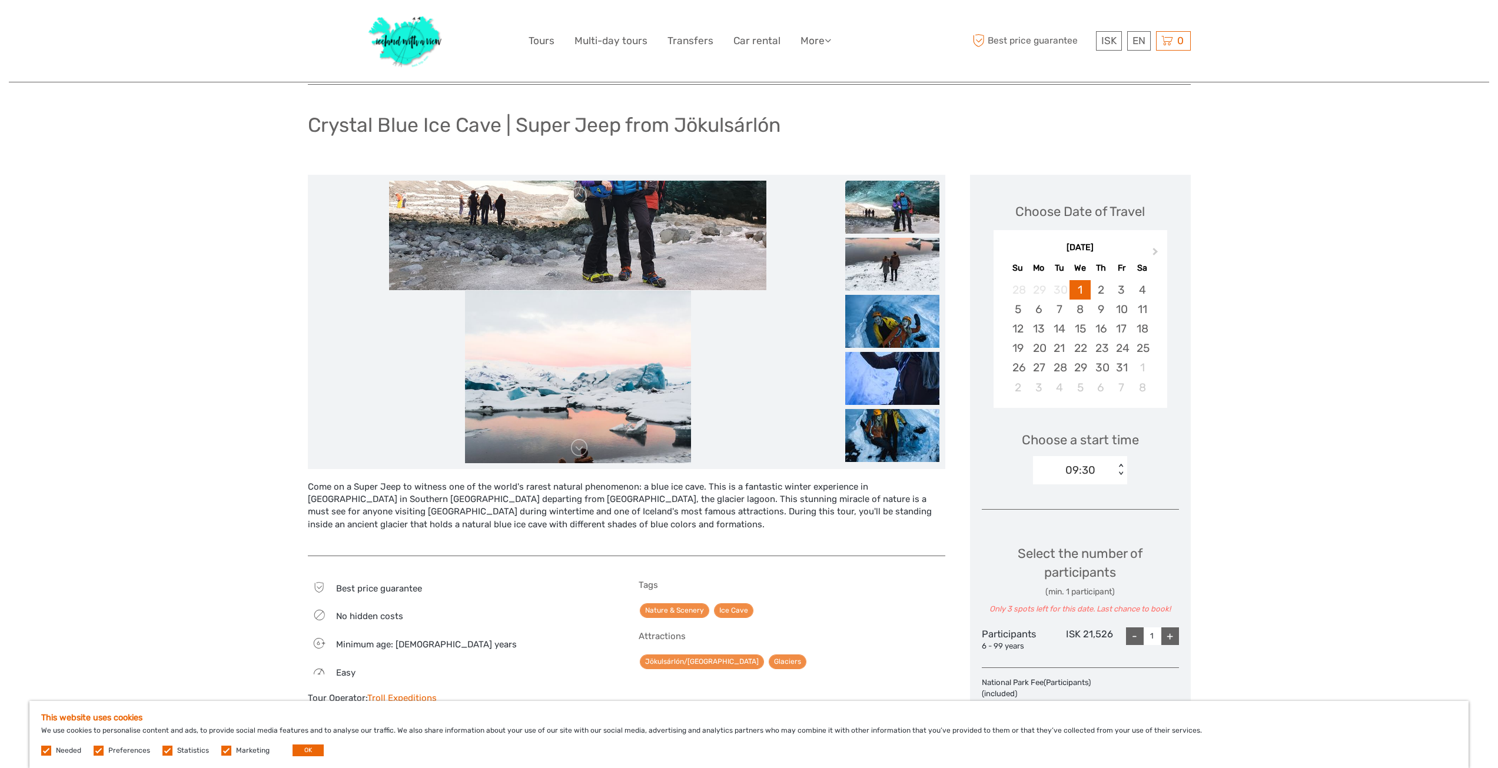
drag, startPoint x: 683, startPoint y: 390, endPoint x: 756, endPoint y: 260, distance: 149.1
click at [747, 210] on img at bounding box center [577, 149] width 377 height 282
